Goal: Information Seeking & Learning: Learn about a topic

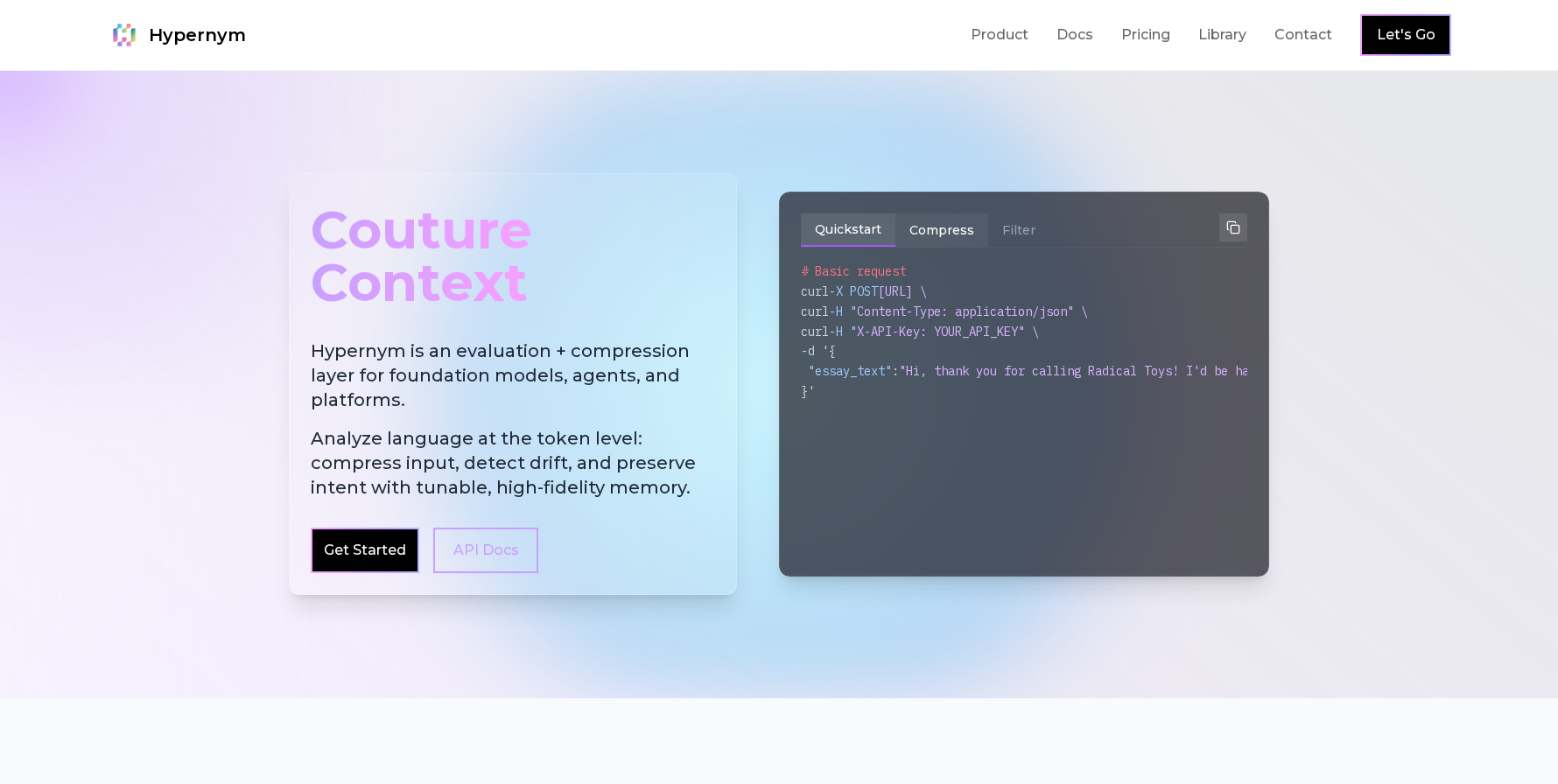
click at [937, 230] on button "Compress" at bounding box center [942, 229] width 92 height 33
click at [999, 231] on button "Filter" at bounding box center [1019, 229] width 61 height 33
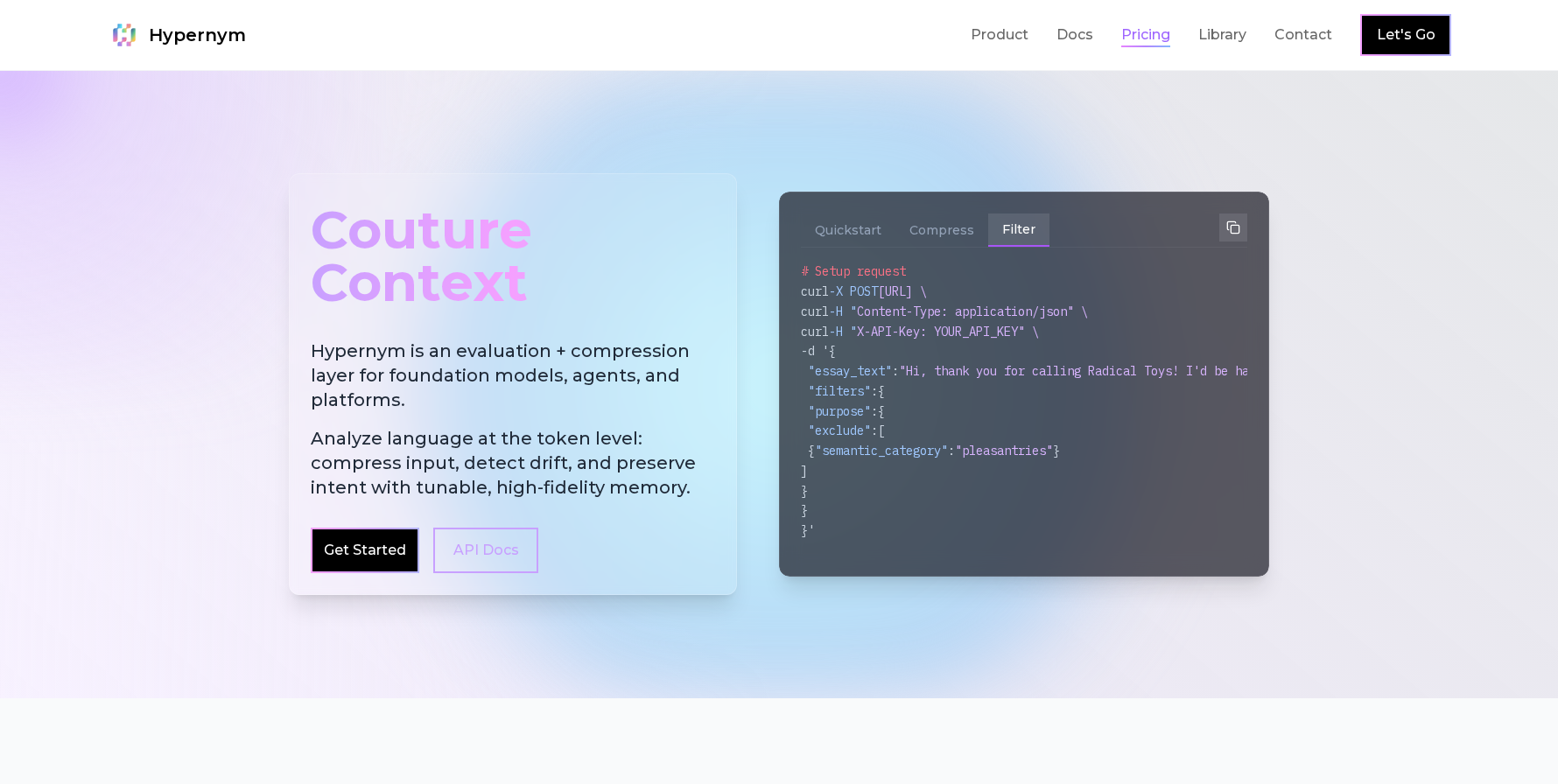
click at [1145, 38] on link "Pricing" at bounding box center [1145, 36] width 49 height 21
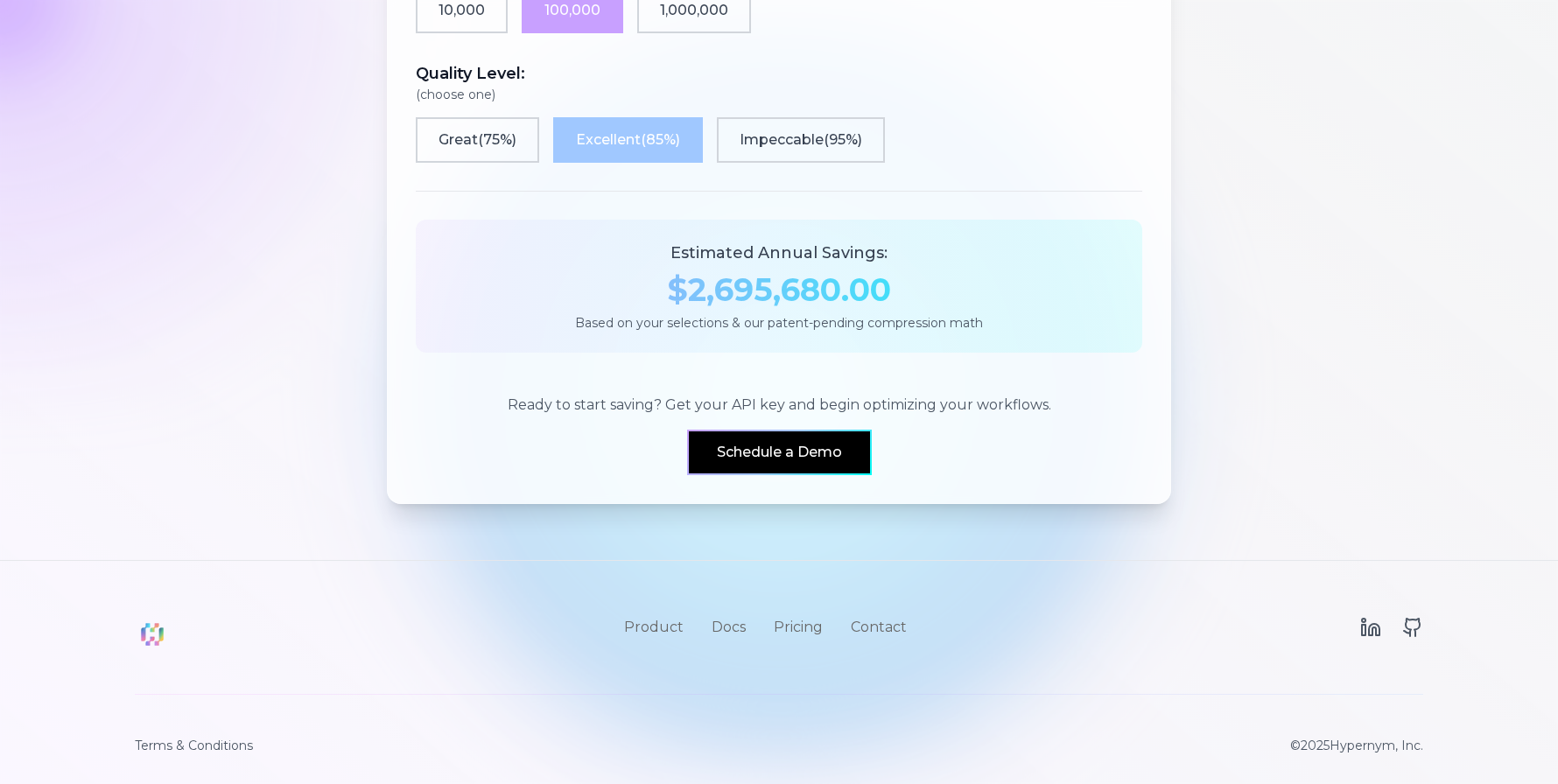
scroll to position [1709, 0]
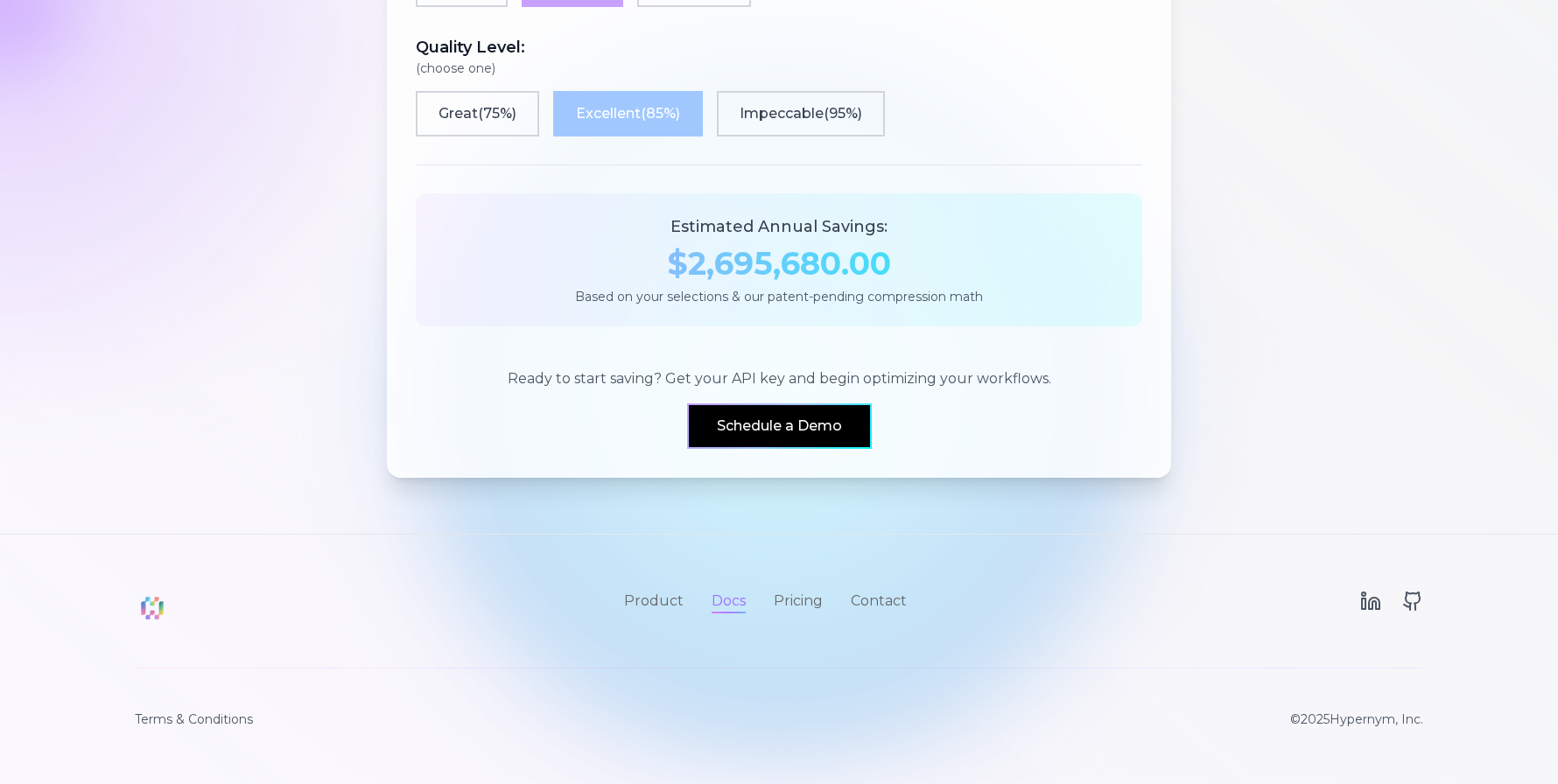
click at [728, 599] on link "Docs" at bounding box center [728, 601] width 34 height 21
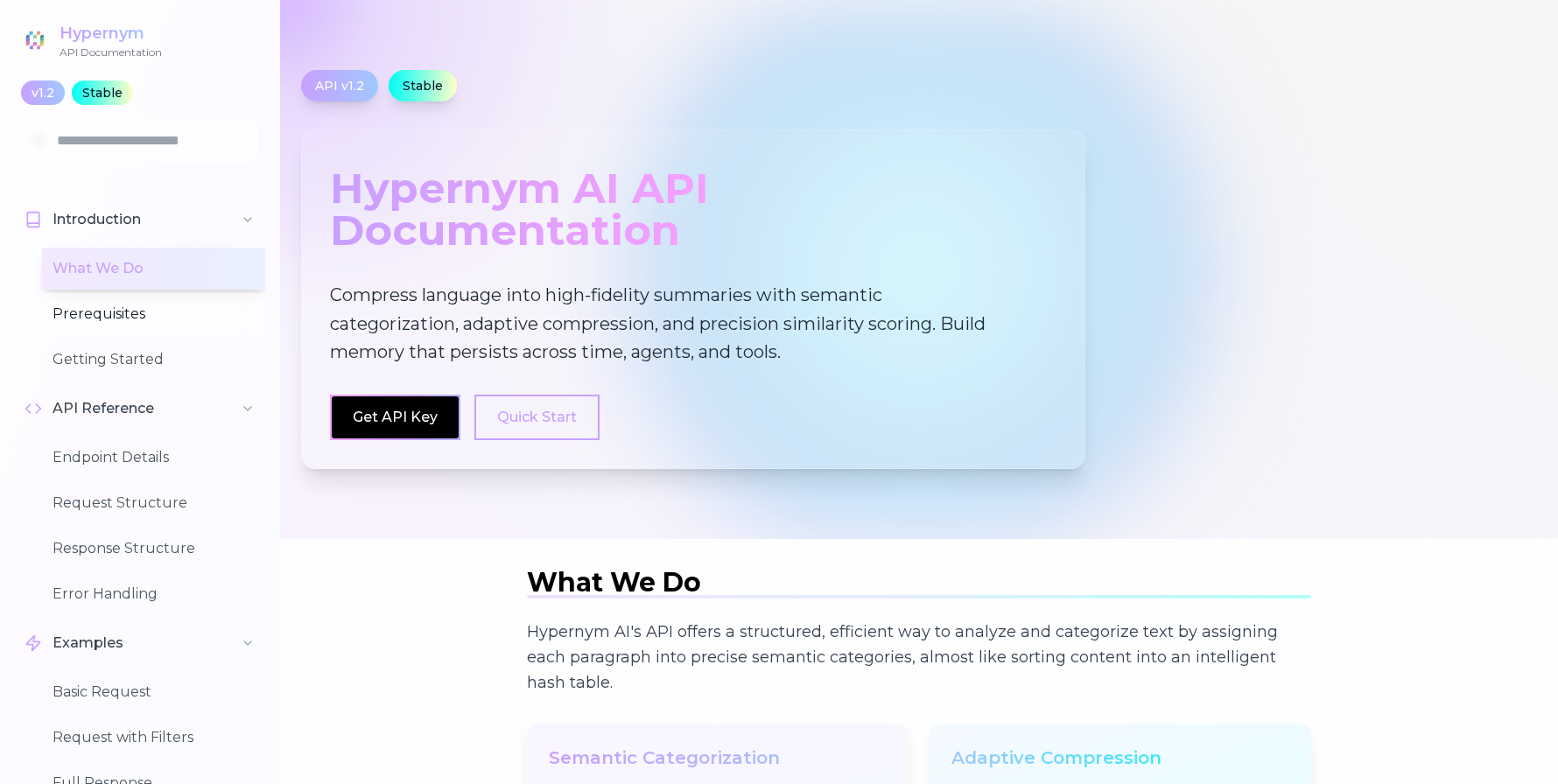
click at [97, 312] on button "Prerequisites" at bounding box center [153, 313] width 223 height 42
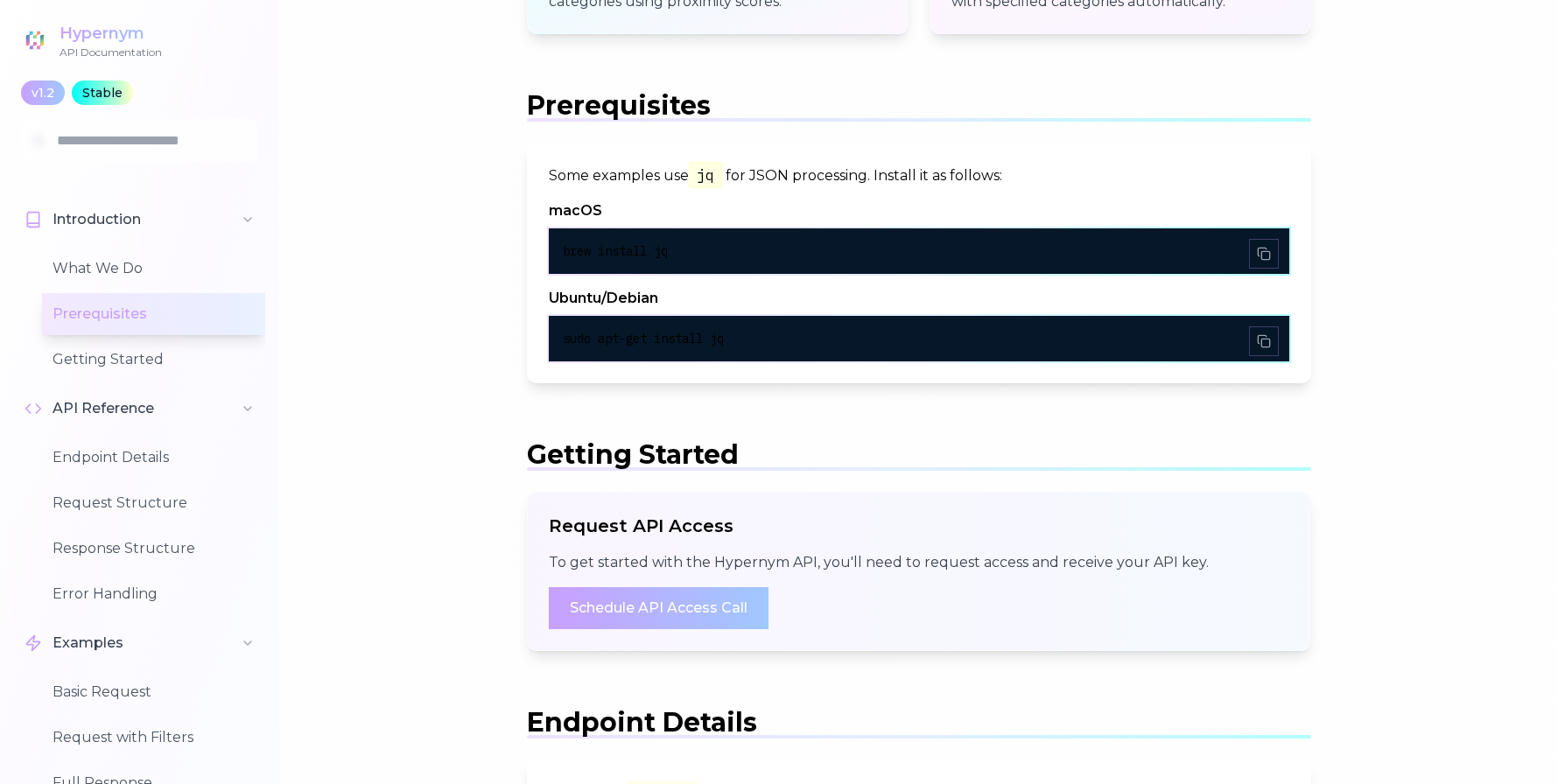
scroll to position [979, 0]
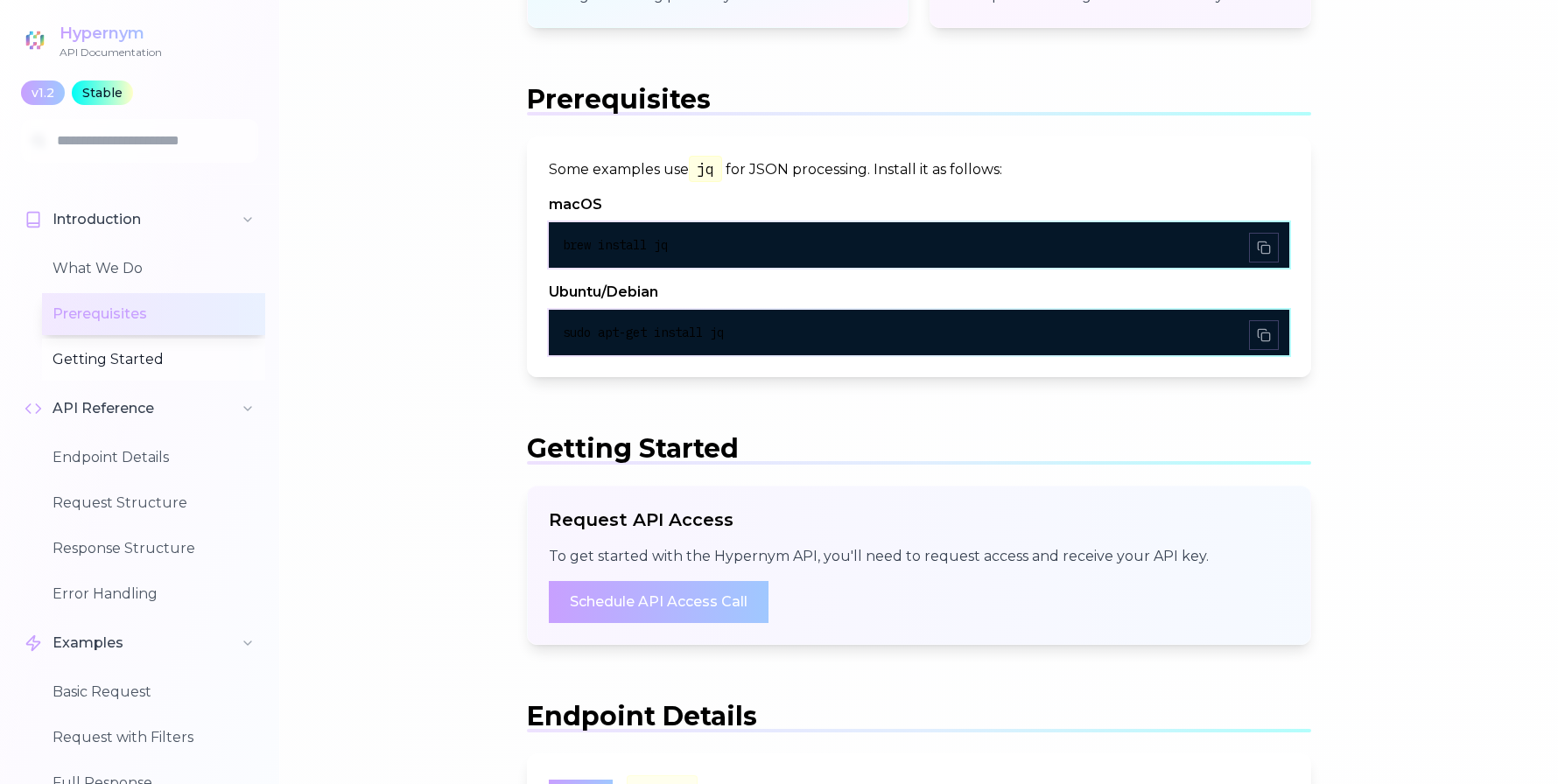
click at [117, 356] on button "Getting Started" at bounding box center [153, 359] width 223 height 42
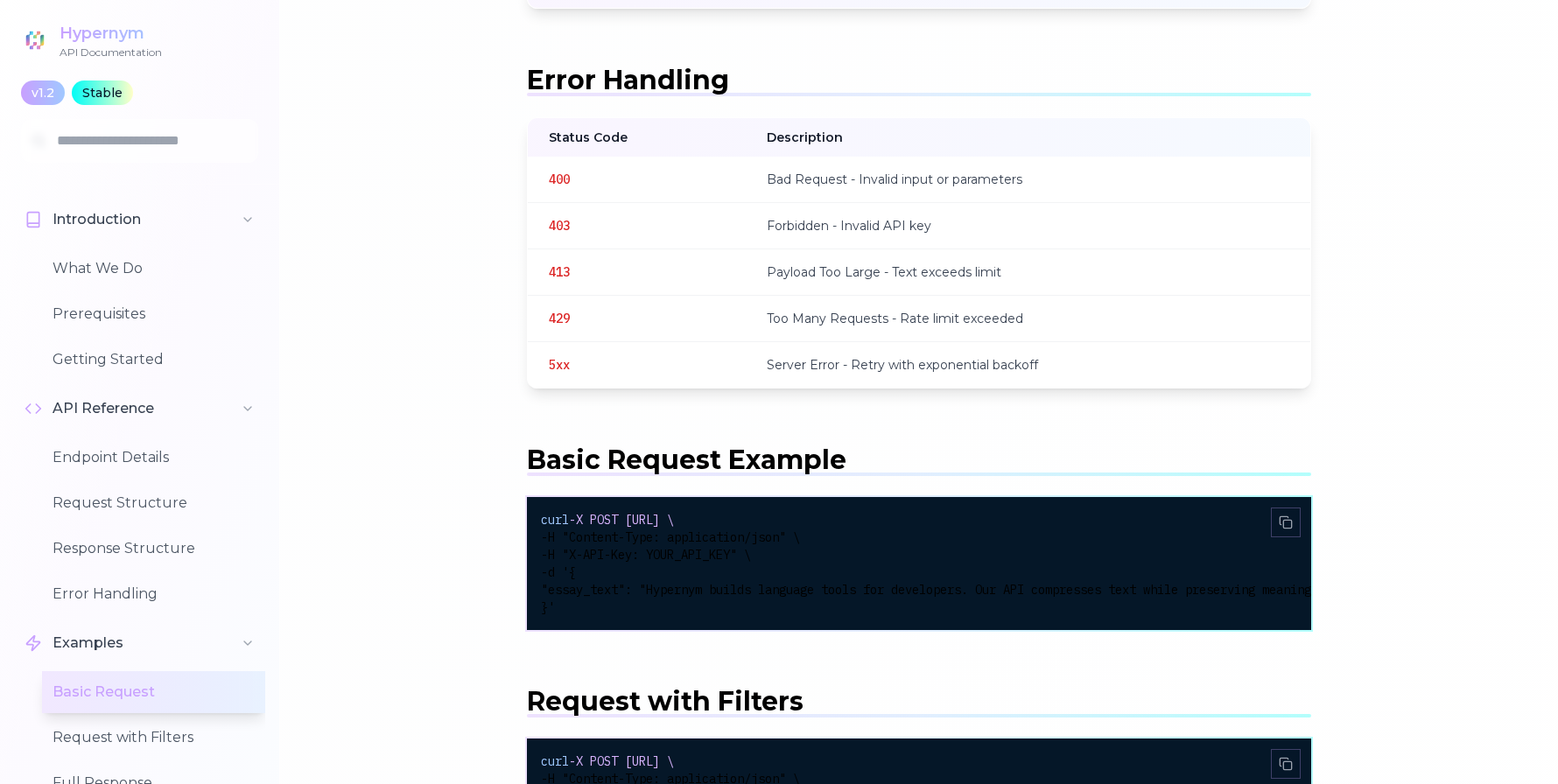
scroll to position [2917, 0]
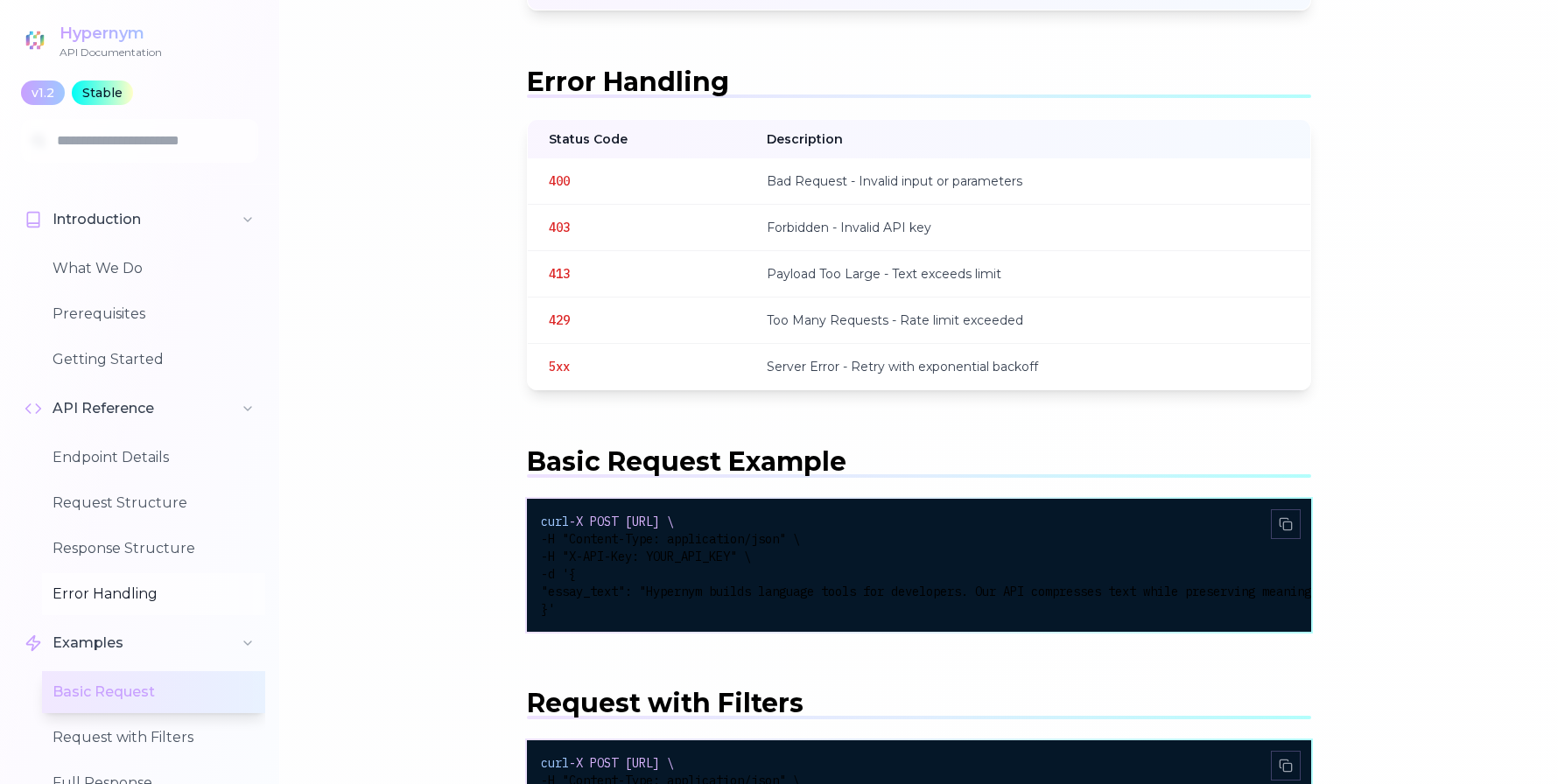
click at [103, 593] on button "Error Handling" at bounding box center [153, 594] width 223 height 42
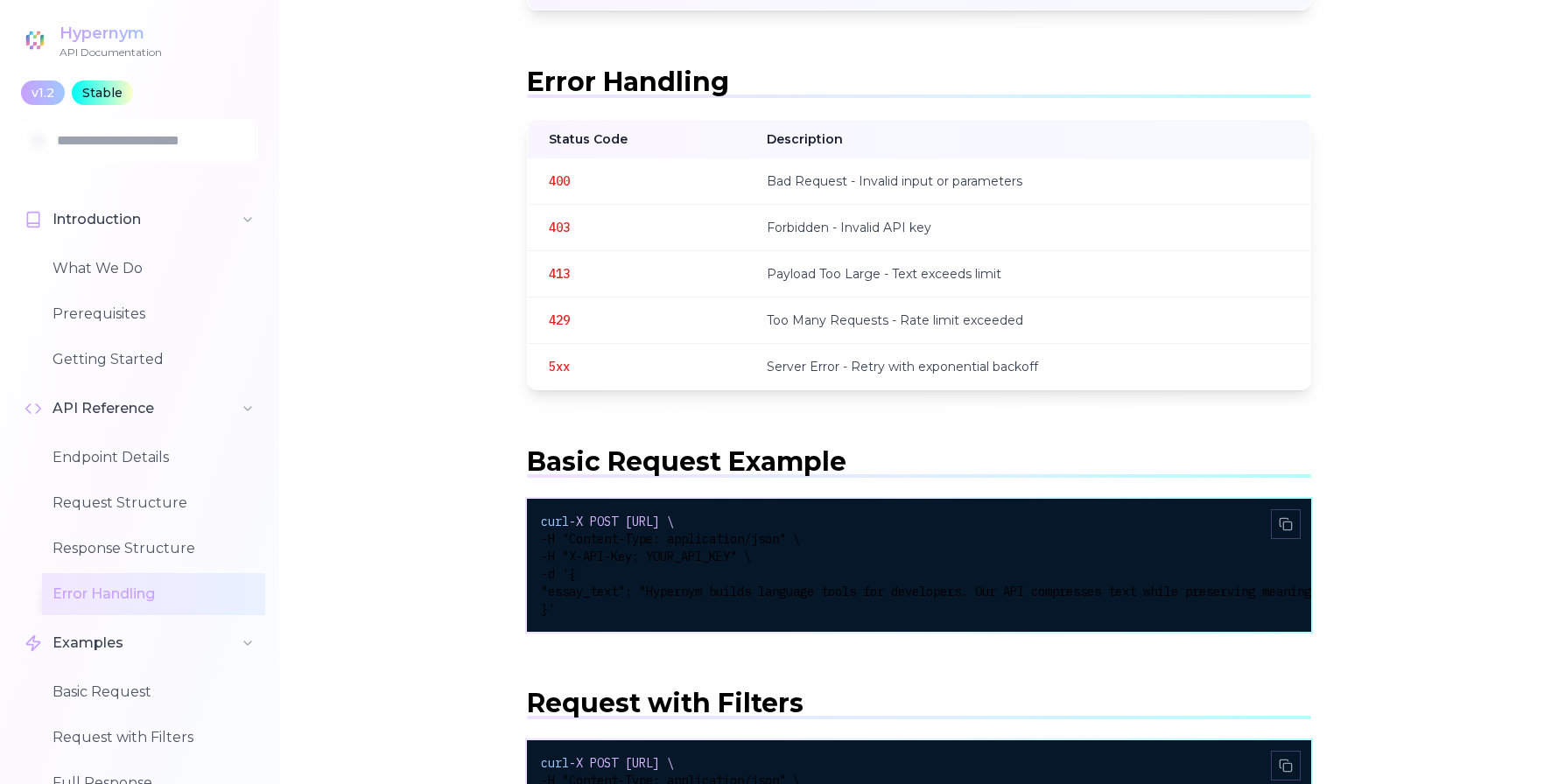
scroll to position [2899, 0]
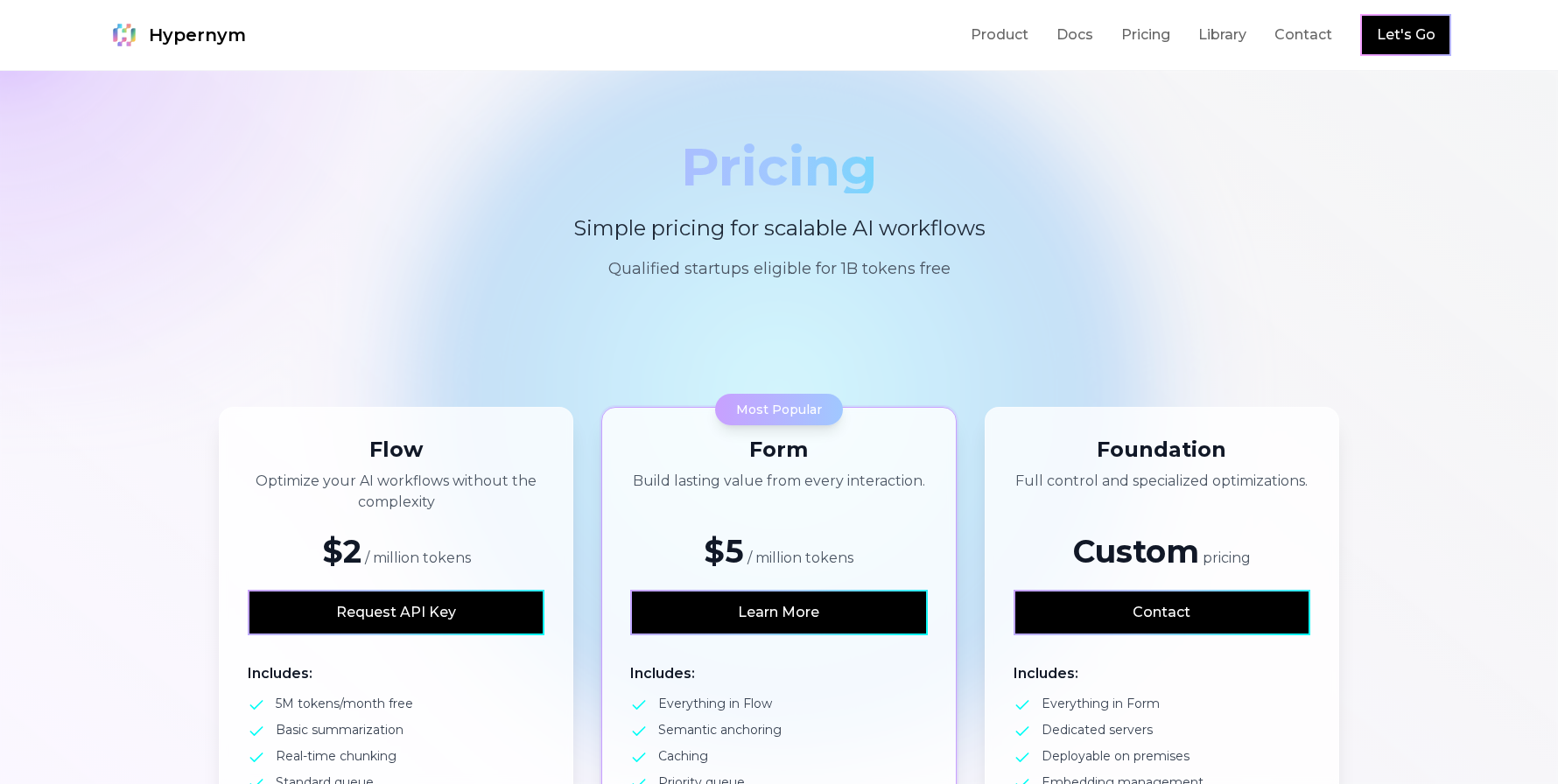
click at [174, 36] on span "Hypernym" at bounding box center [197, 36] width 97 height 25
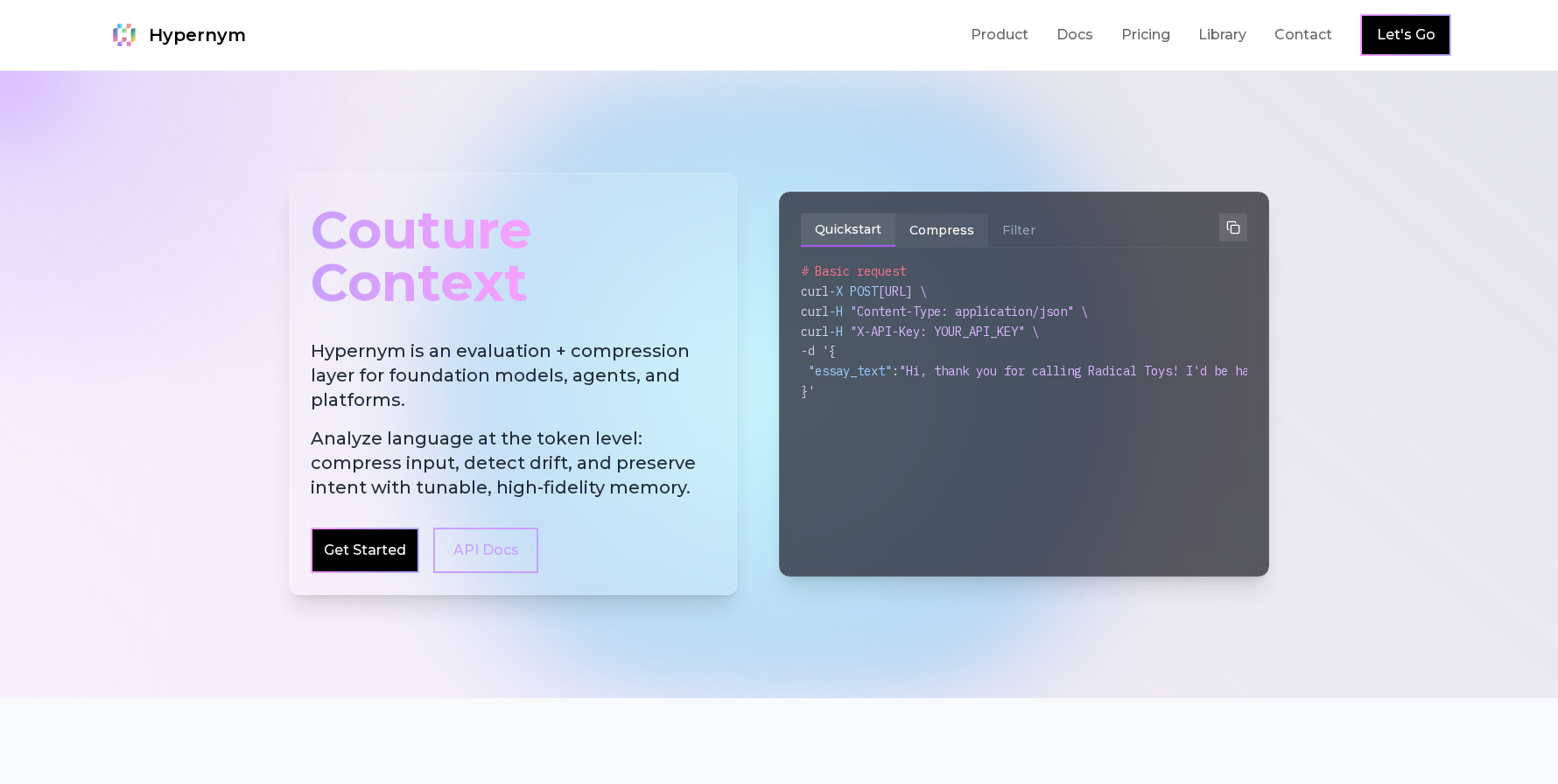
click at [930, 232] on button "Compress" at bounding box center [942, 229] width 92 height 33
click at [1002, 237] on button "Filter" at bounding box center [1019, 229] width 61 height 33
click at [189, 34] on span "Hypernym" at bounding box center [197, 36] width 97 height 25
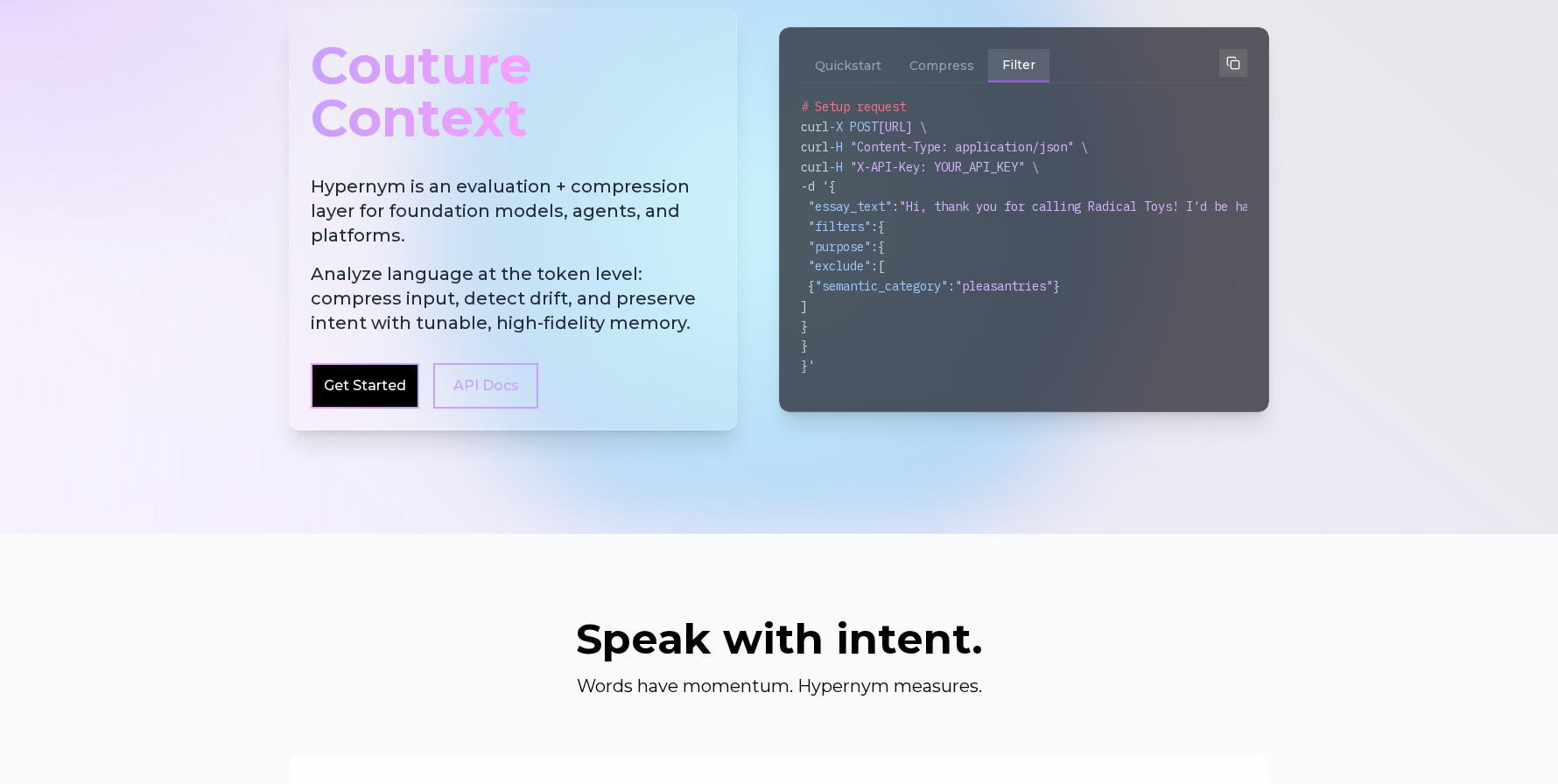
scroll to position [62, 0]
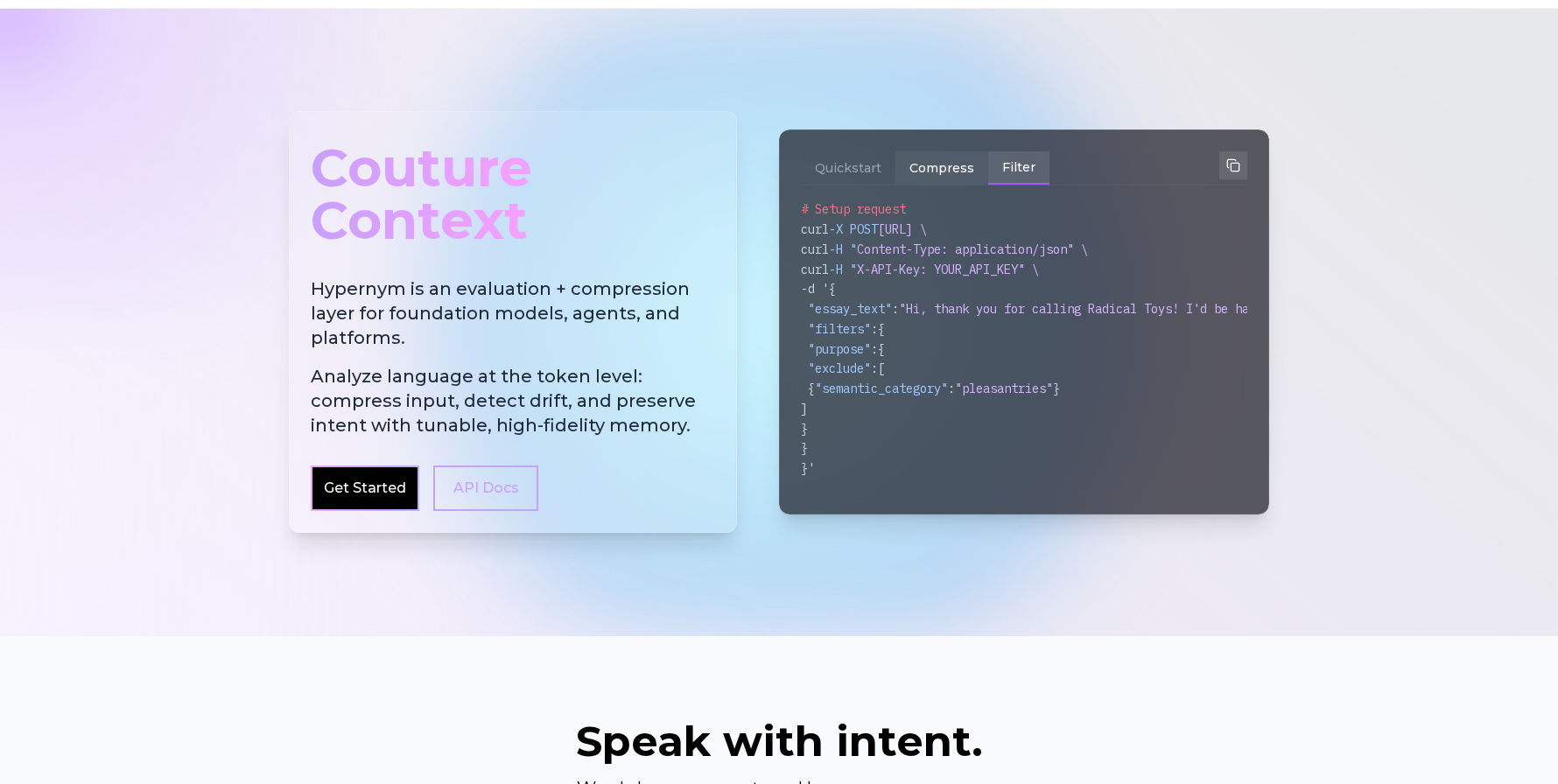
click at [932, 169] on button "Compress" at bounding box center [942, 167] width 92 height 33
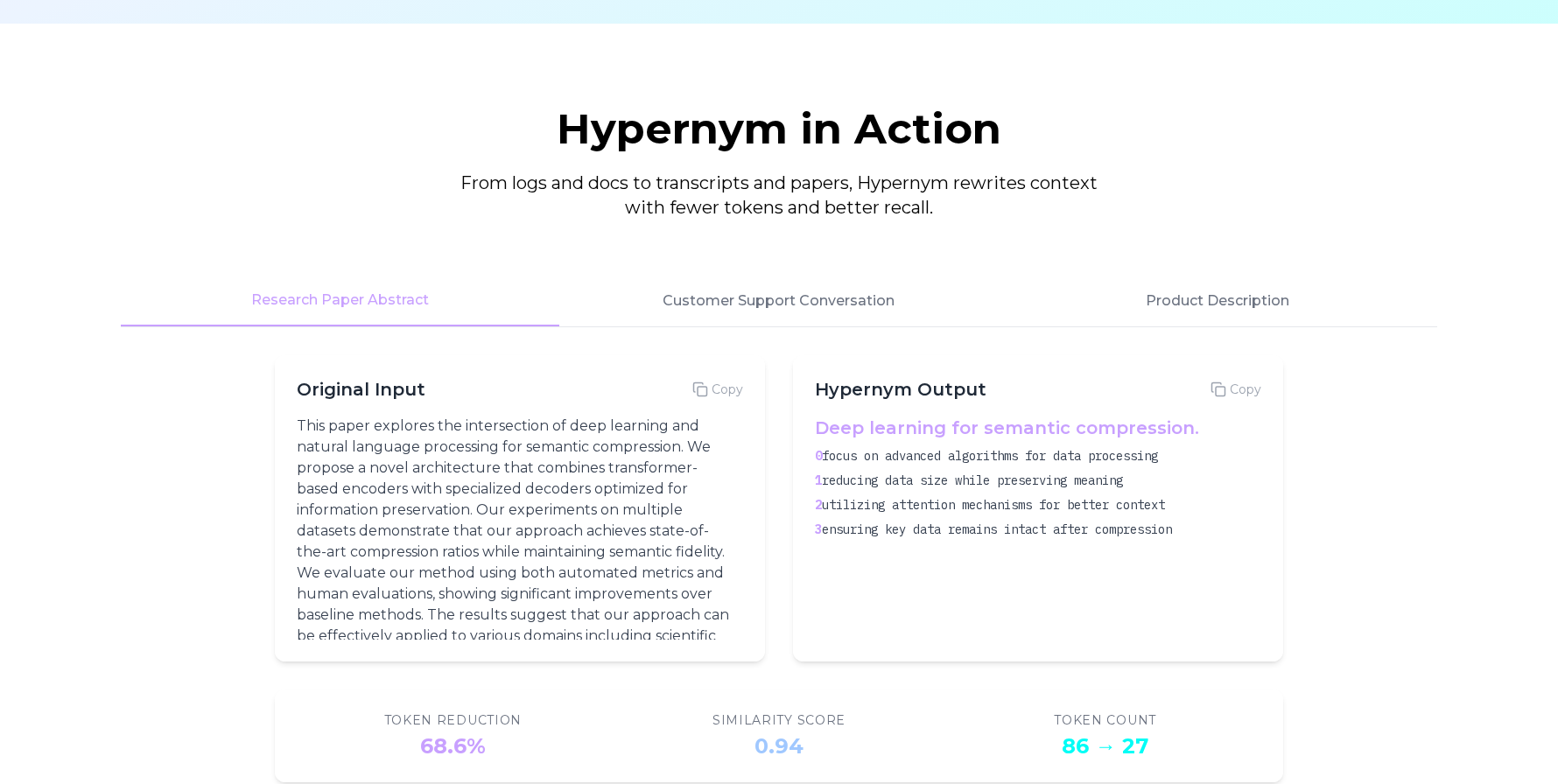
scroll to position [2152, 0]
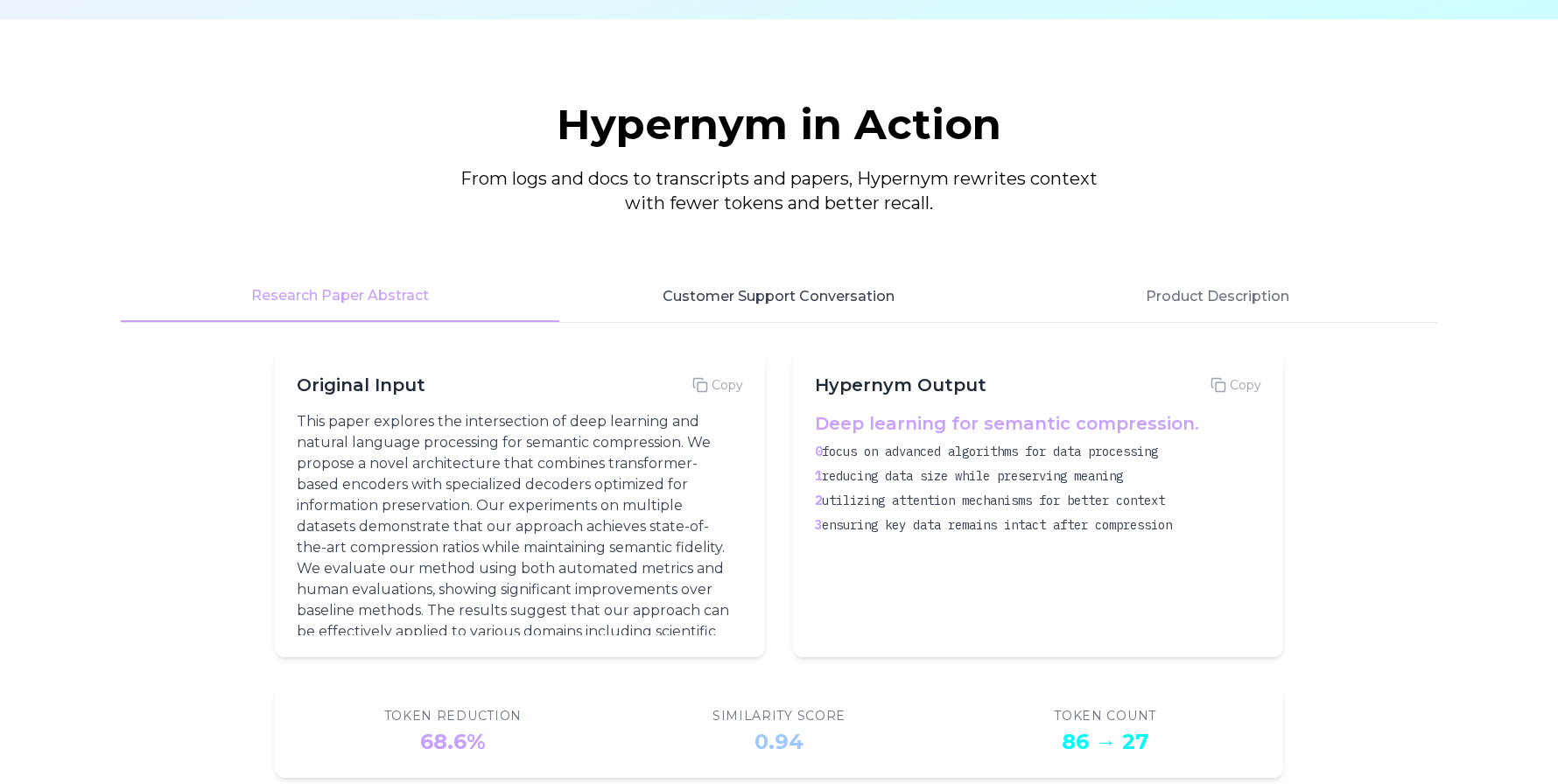
click at [752, 305] on button "Customer Support Conversation" at bounding box center [779, 297] width 439 height 51
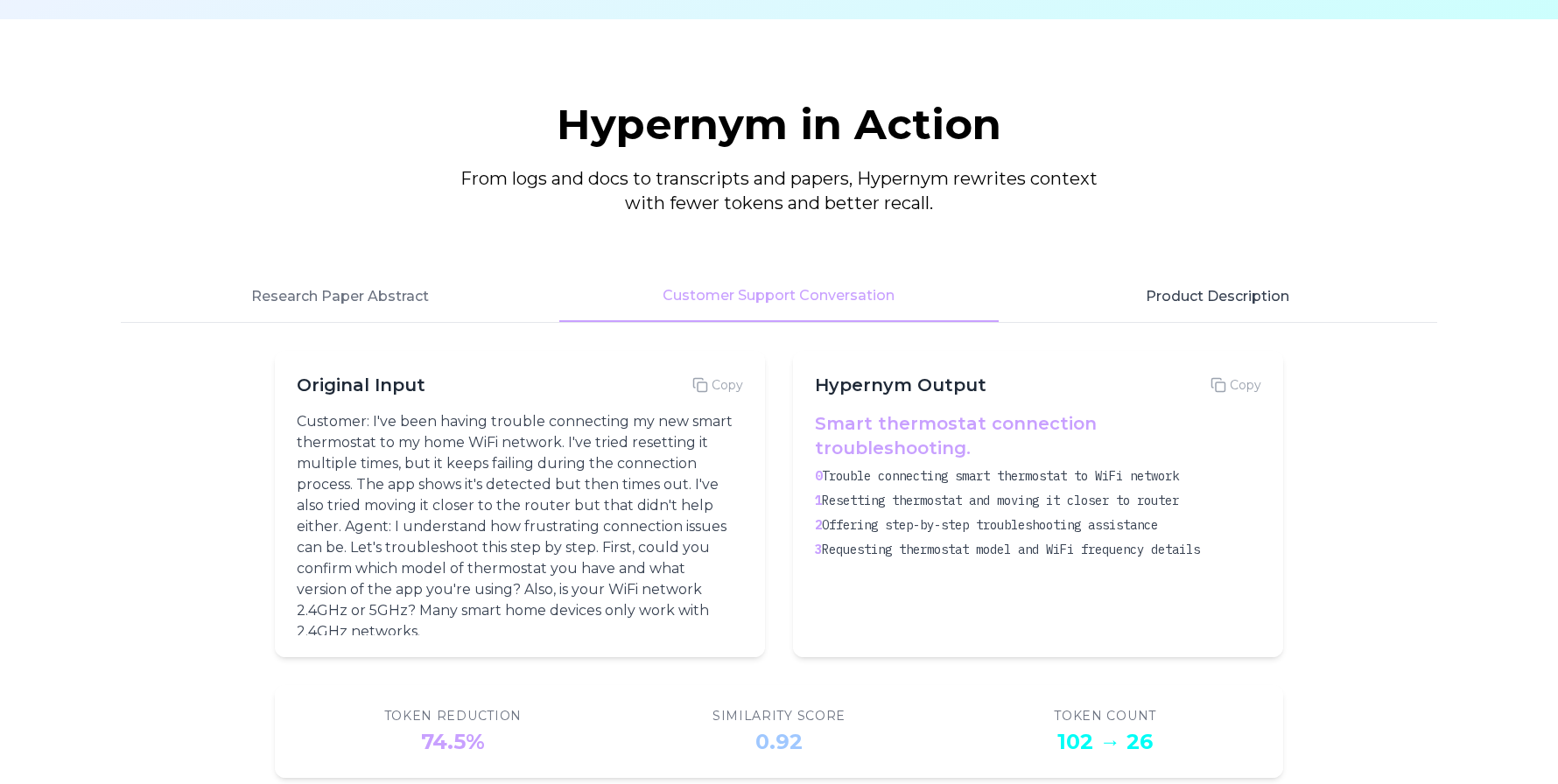
click at [1185, 303] on button "Product Description" at bounding box center [1218, 297] width 439 height 51
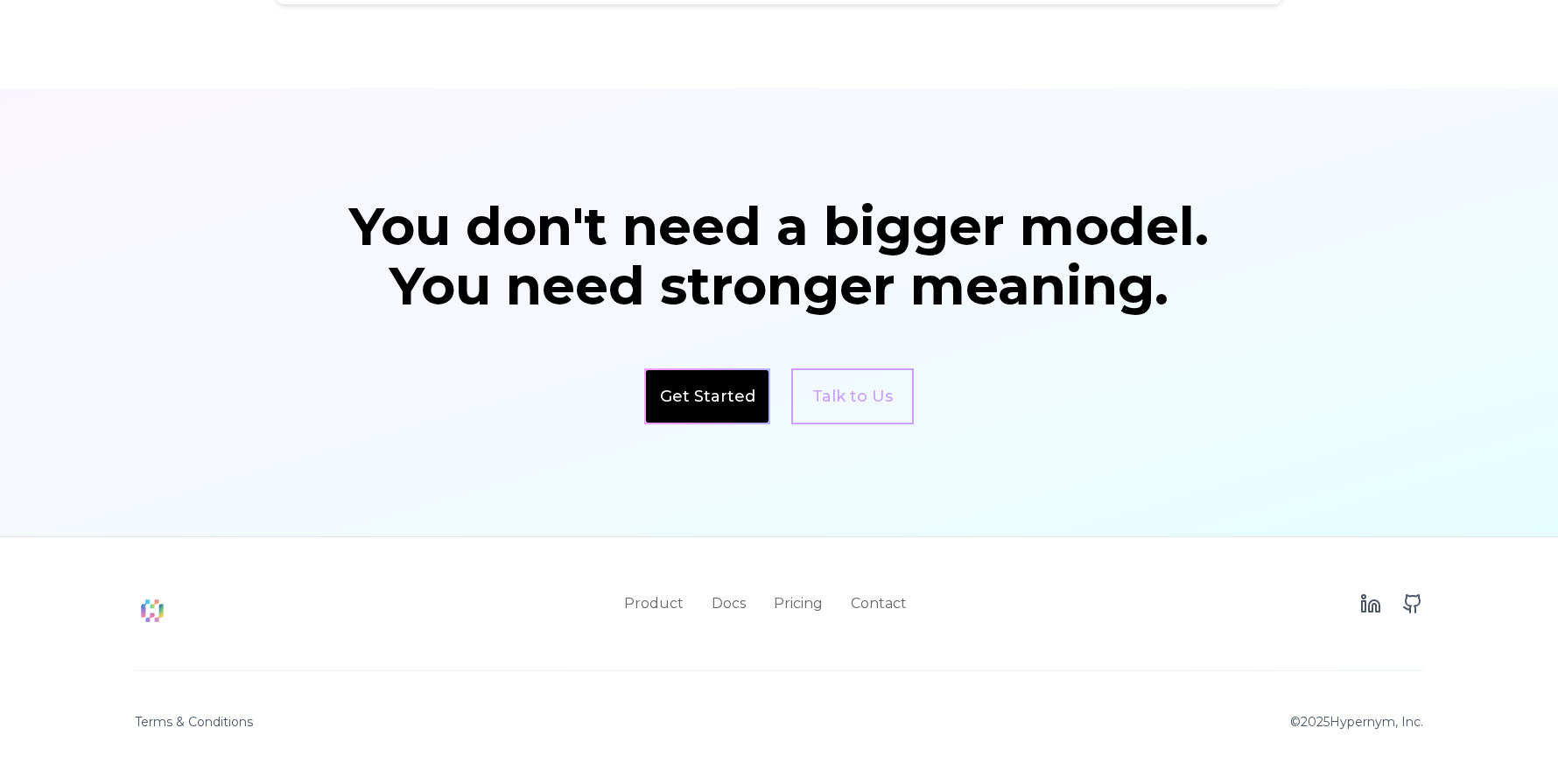
scroll to position [2929, 0]
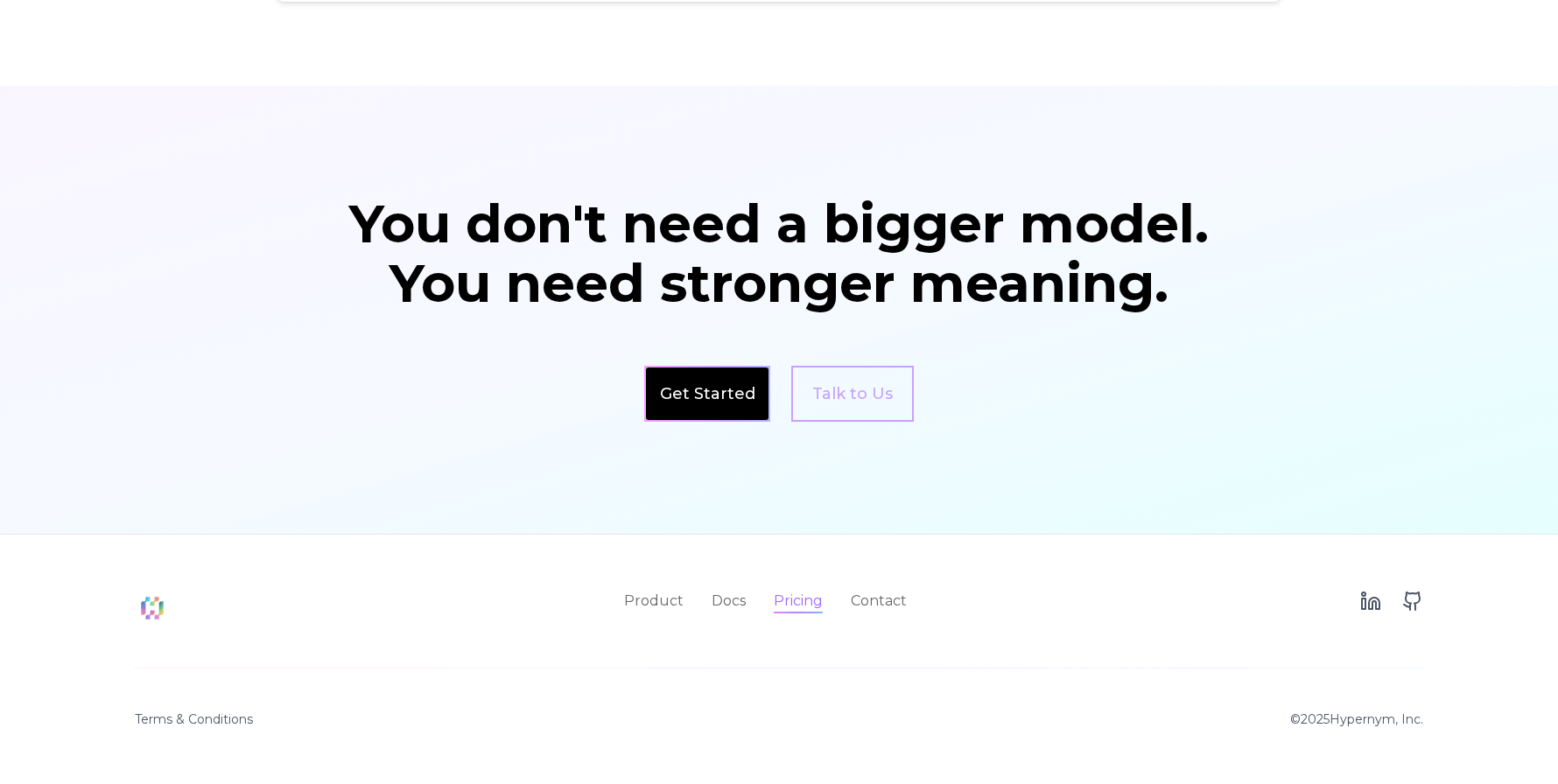
click at [789, 599] on link "Pricing" at bounding box center [798, 601] width 49 height 21
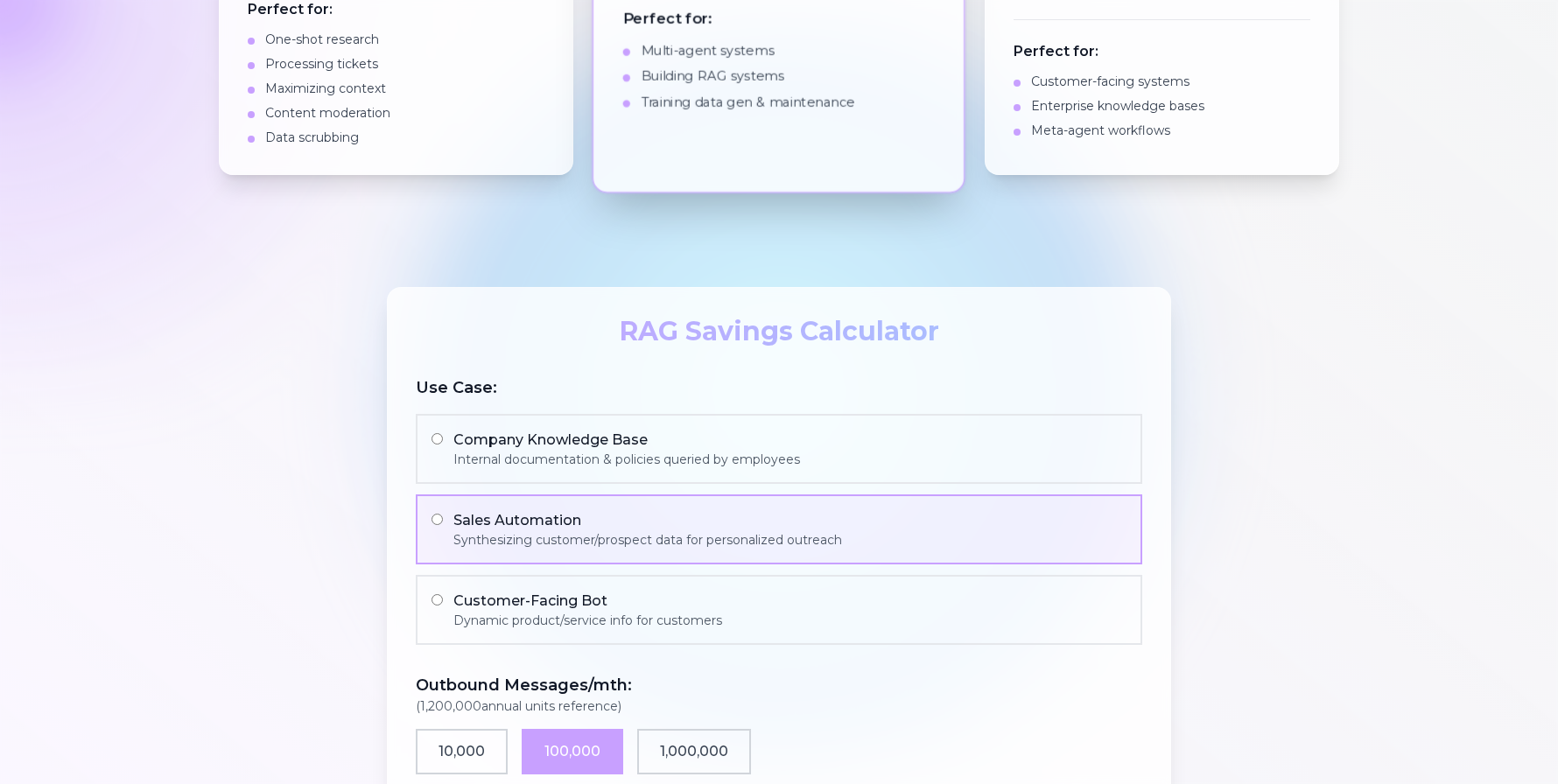
scroll to position [1422, 0]
